Goal: Task Accomplishment & Management: Manage account settings

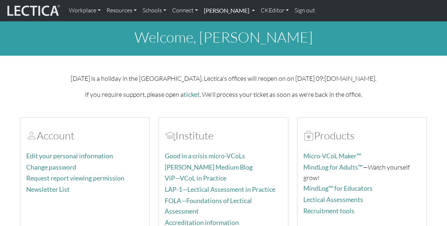
click at [257, 14] on link "[PERSON_NAME]" at bounding box center [229, 10] width 57 height 15
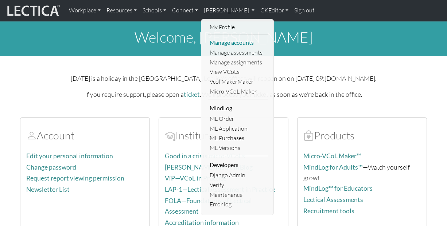
click at [240, 43] on link "Manage accounts" at bounding box center [238, 43] width 60 height 10
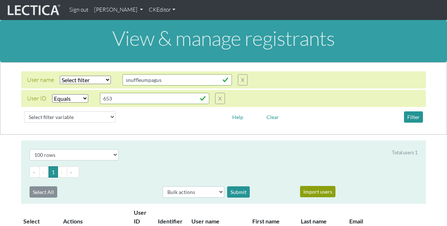
select select "equal"
select select "100"
click at [176, 81] on input "snuffleumpagus" at bounding box center [177, 79] width 109 height 11
paste input "nmaisano"
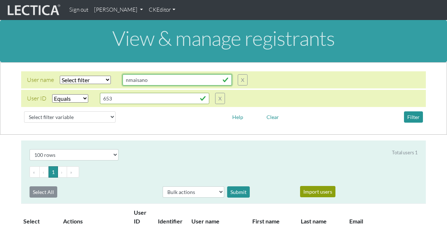
type input "nmaisano"
select select "iexact"
click option "Equals" at bounding box center [0, 0] width 0 height 0
select select
click option "Select filter" at bounding box center [0, 0] width 0 height 0
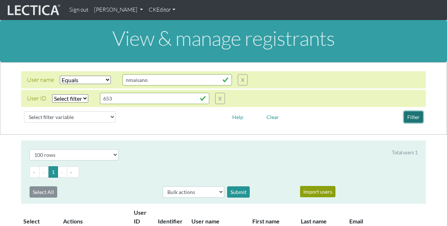
click at [411, 120] on button "Filter" at bounding box center [413, 117] width 19 height 11
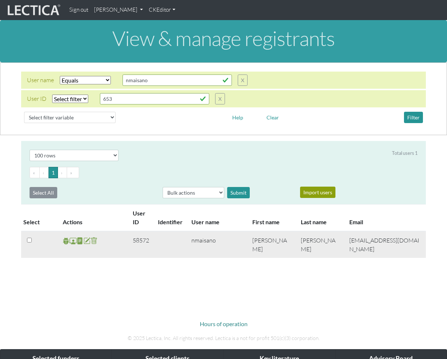
click at [71, 226] on span at bounding box center [73, 240] width 7 height 8
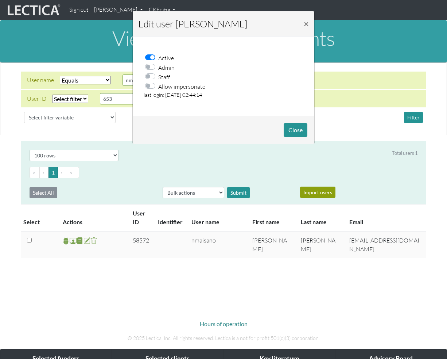
click at [158, 88] on label "Allow impersonate" at bounding box center [181, 85] width 47 height 9
click at [152, 88] on input "Allow impersonate" at bounding box center [153, 84] width 6 height 7
checkbox input "true"
click at [297, 125] on button "Close" at bounding box center [296, 130] width 24 height 14
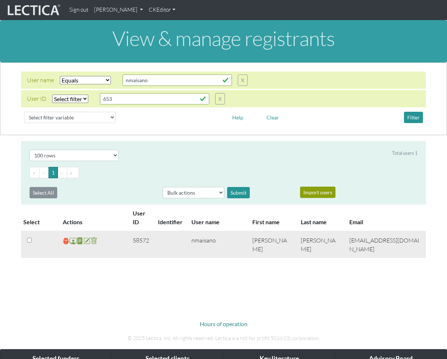
click at [64, 226] on span at bounding box center [66, 240] width 7 height 8
